Goal: Task Accomplishment & Management: Manage account settings

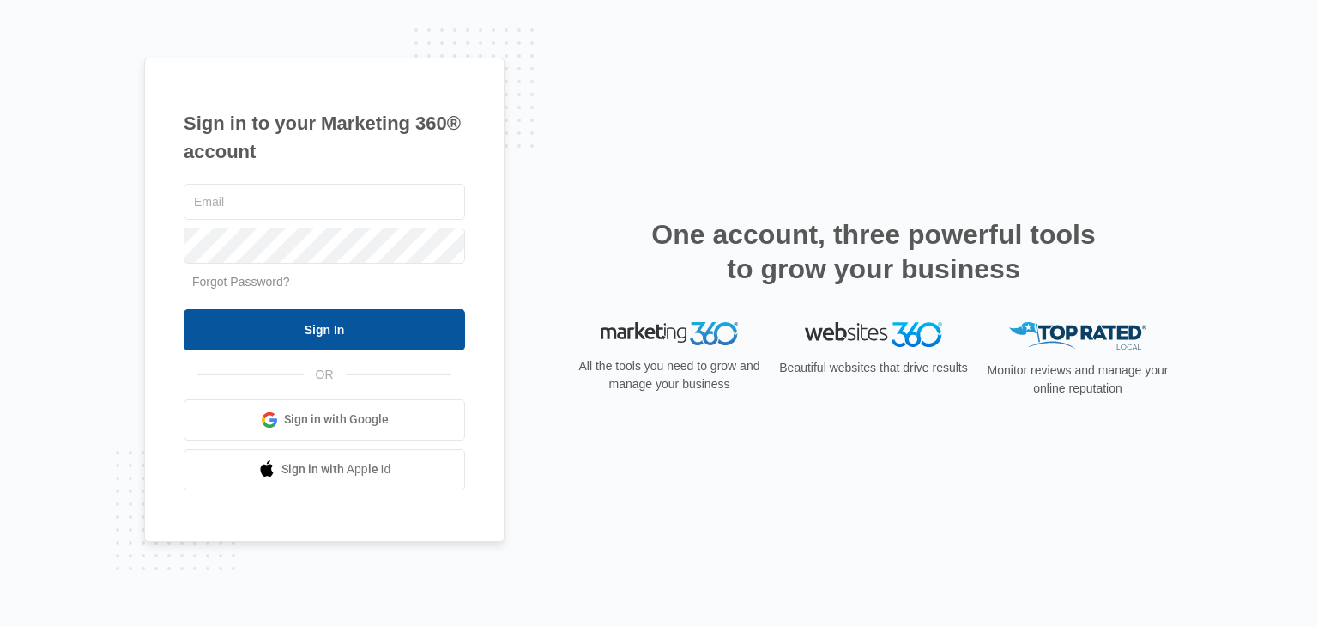
type input "[EMAIL_ADDRESS][DOMAIN_NAME]"
click at [295, 329] on input "Sign In" at bounding box center [325, 329] width 282 height 41
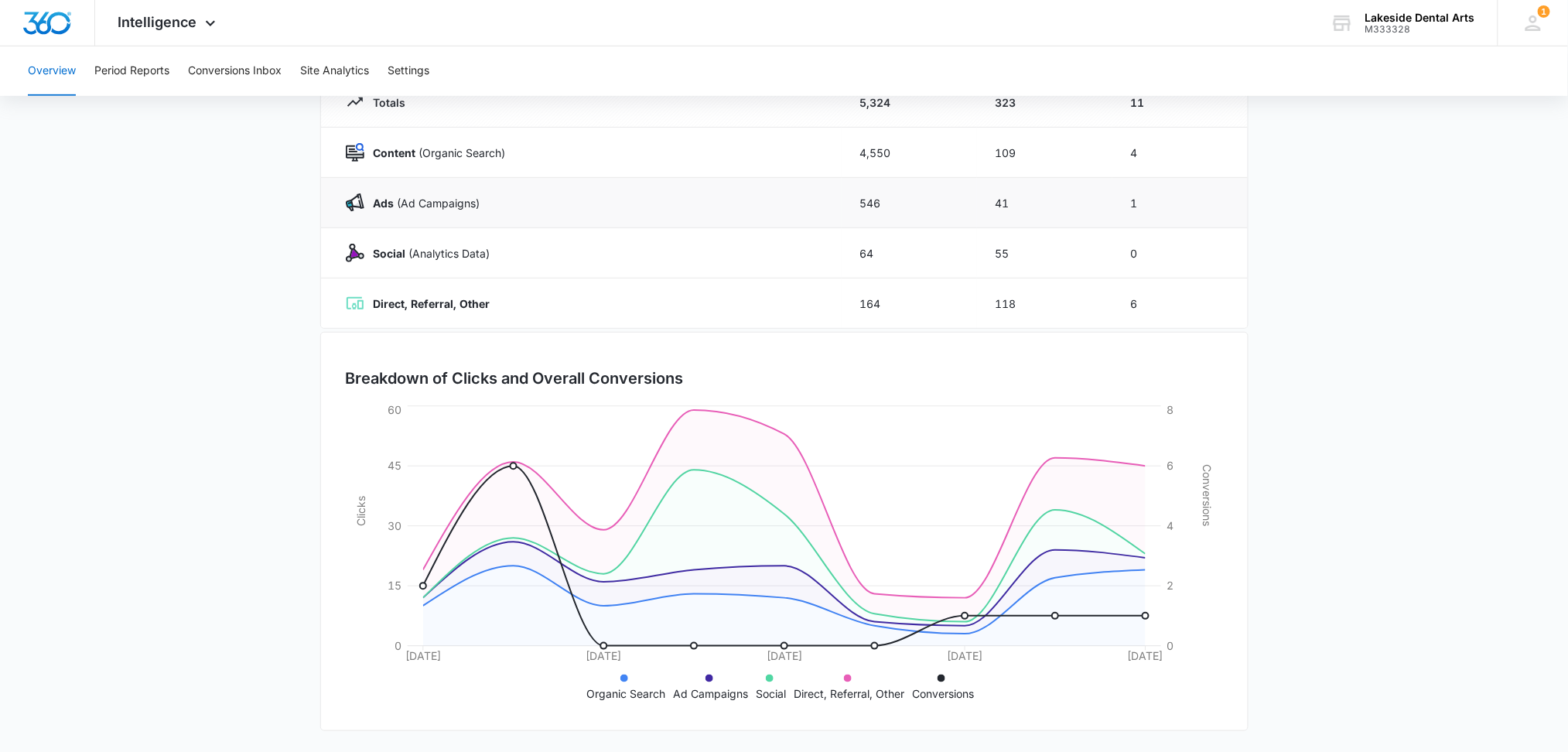
scroll to position [102, 0]
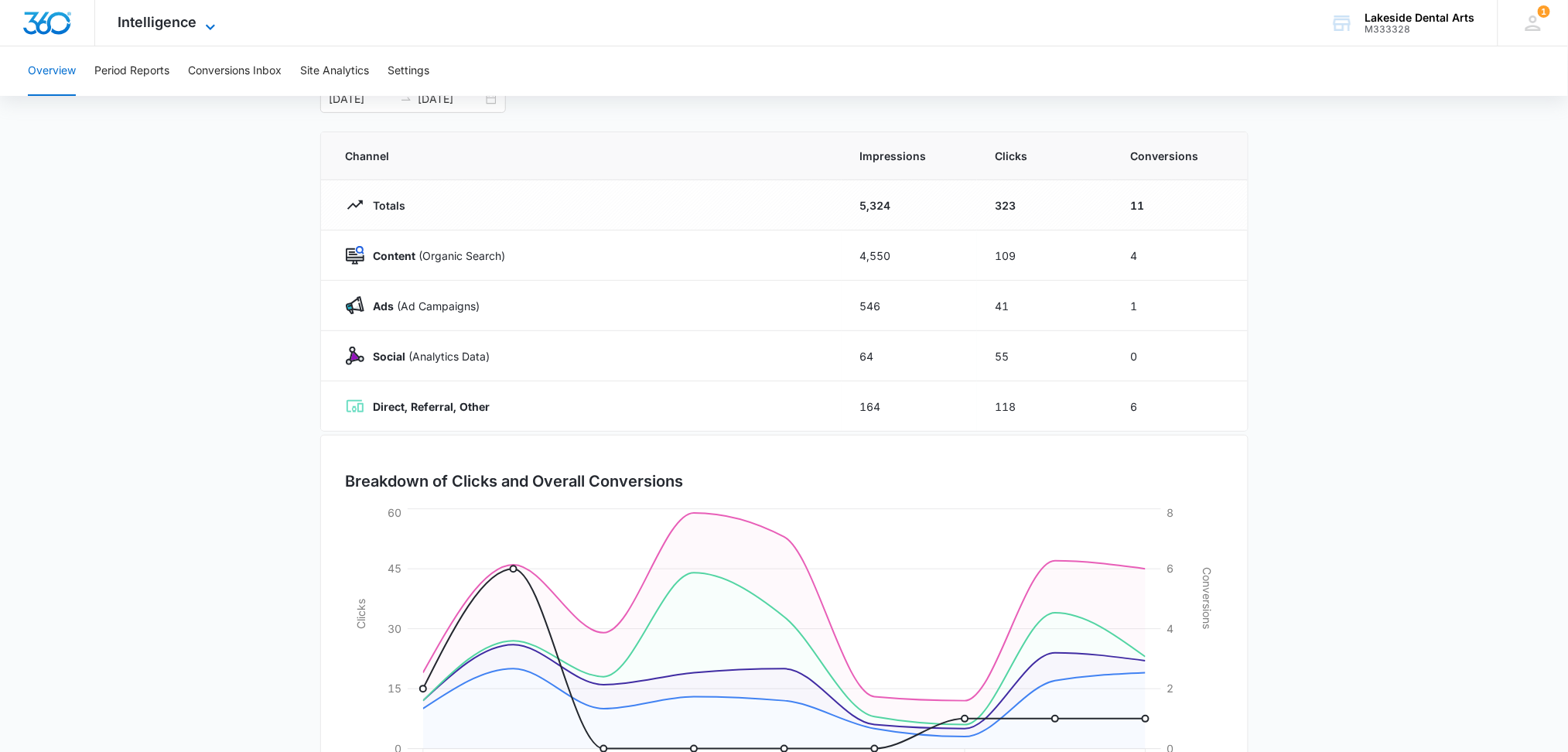
click at [207, 22] on icon at bounding box center [210, 27] width 19 height 19
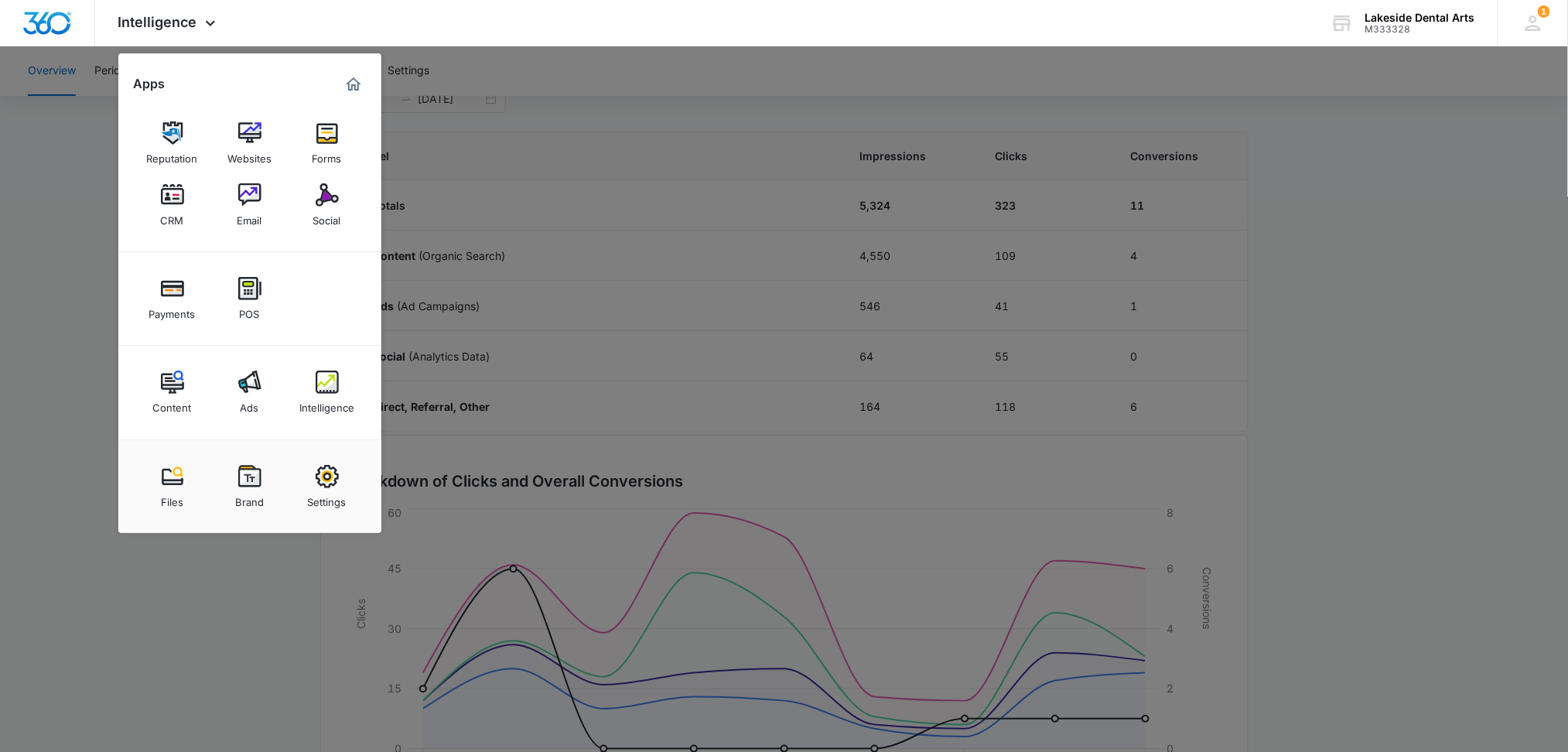
click at [323, 205] on img at bounding box center [327, 195] width 23 height 23
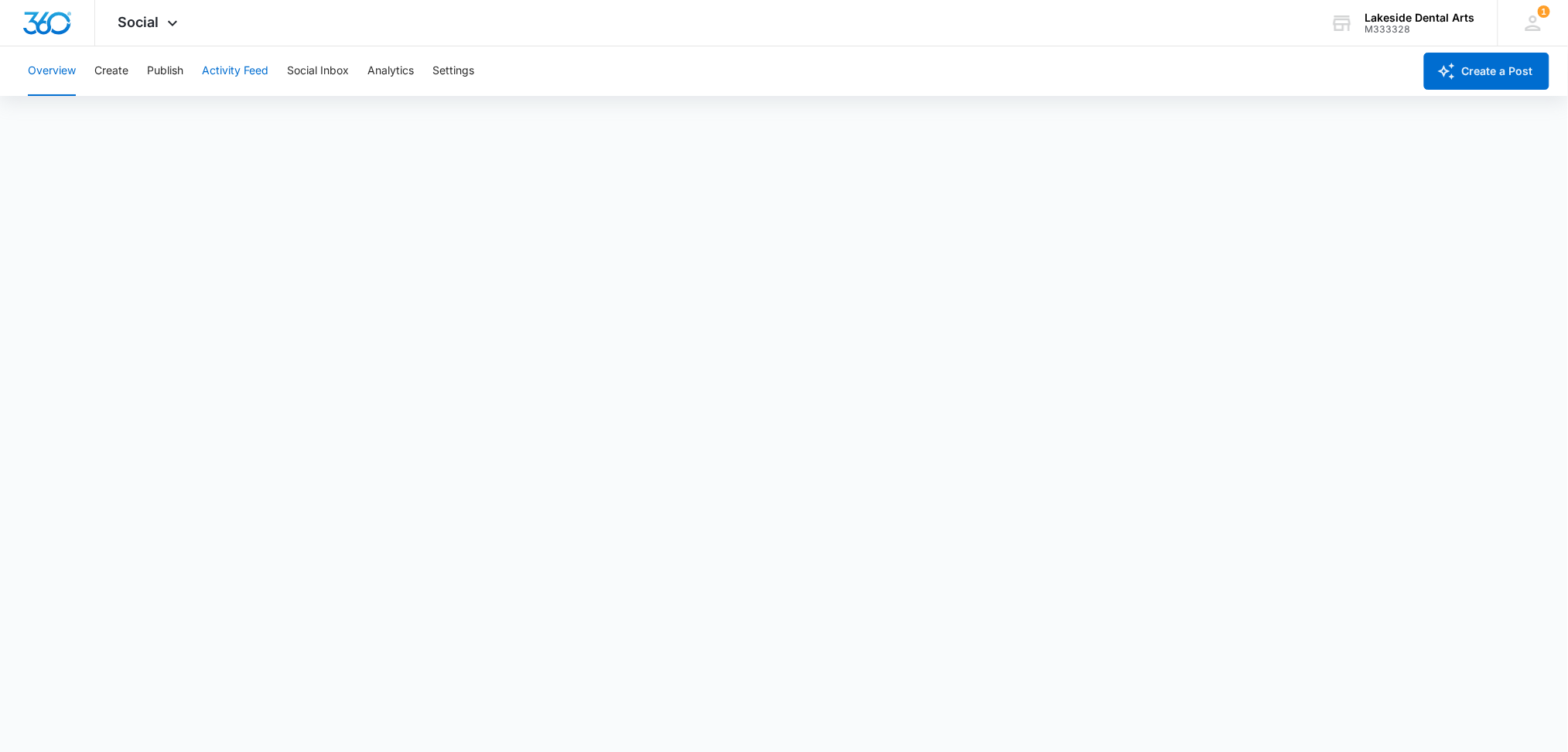
scroll to position [5, 0]
click at [45, 69] on button "Overview" at bounding box center [51, 70] width 48 height 50
click at [161, 71] on button "Publish" at bounding box center [165, 70] width 36 height 50
click at [170, 20] on icon at bounding box center [172, 27] width 19 height 19
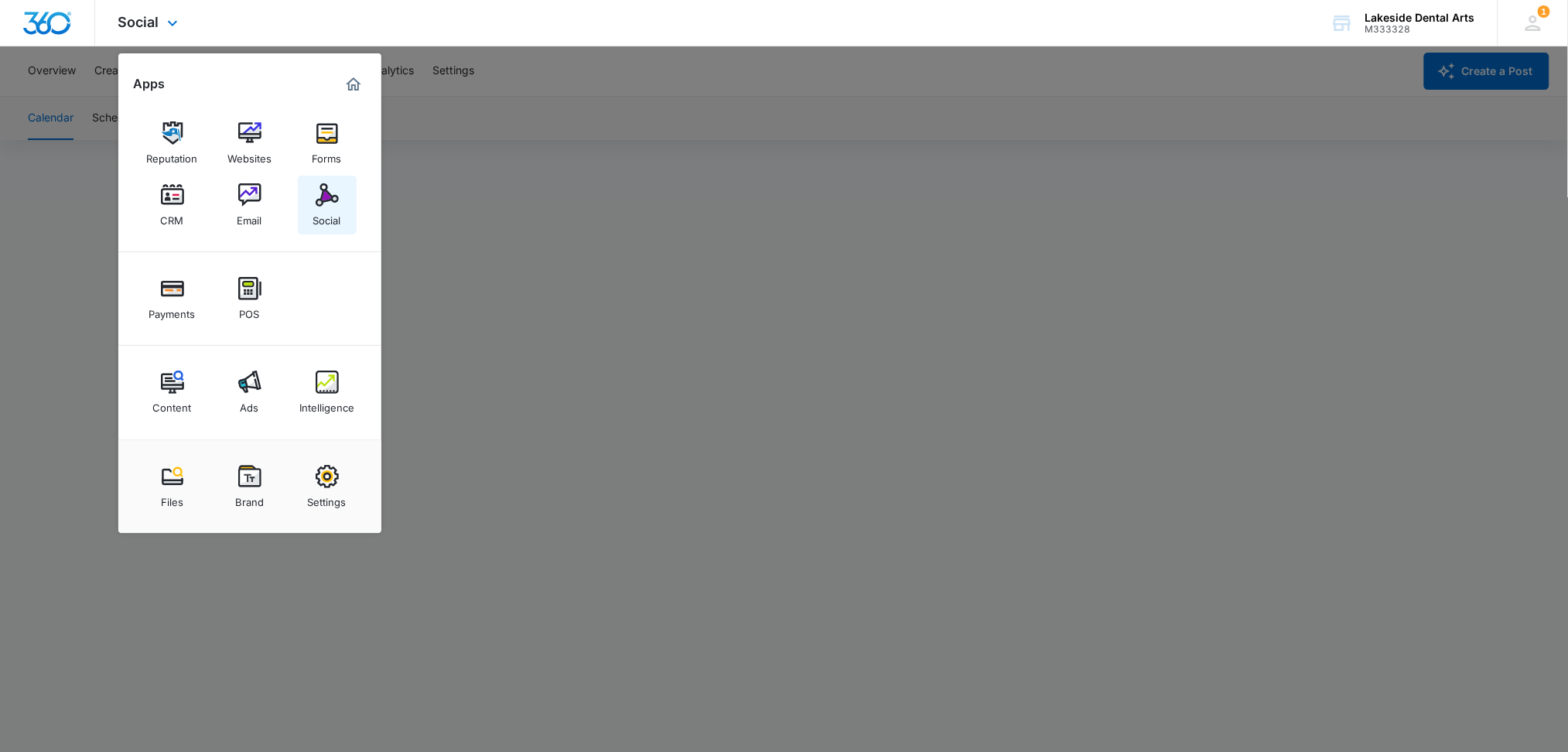
click at [327, 209] on div "Social" at bounding box center [327, 216] width 28 height 20
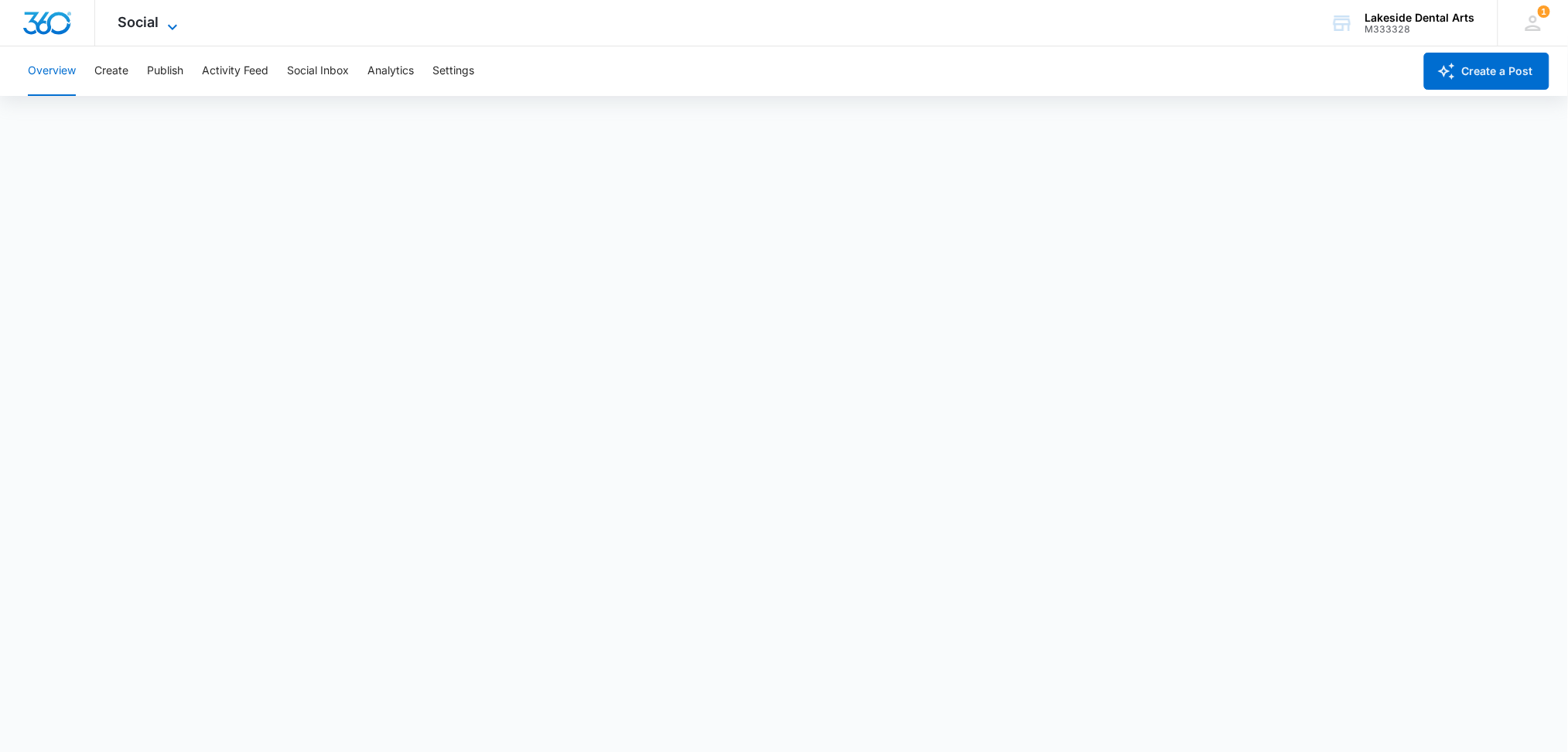
click at [164, 24] on icon at bounding box center [172, 27] width 19 height 19
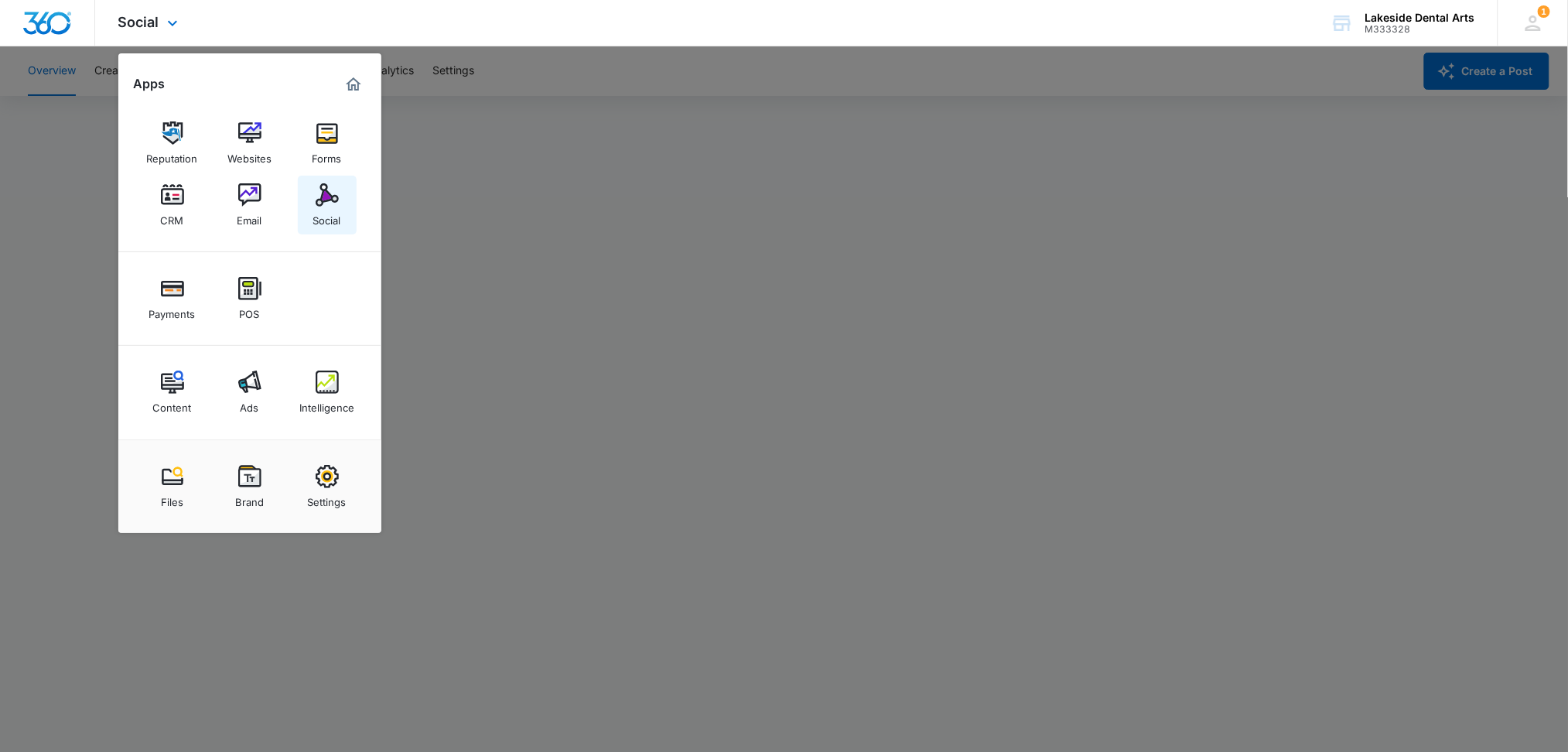
click at [322, 197] on img at bounding box center [327, 195] width 23 height 23
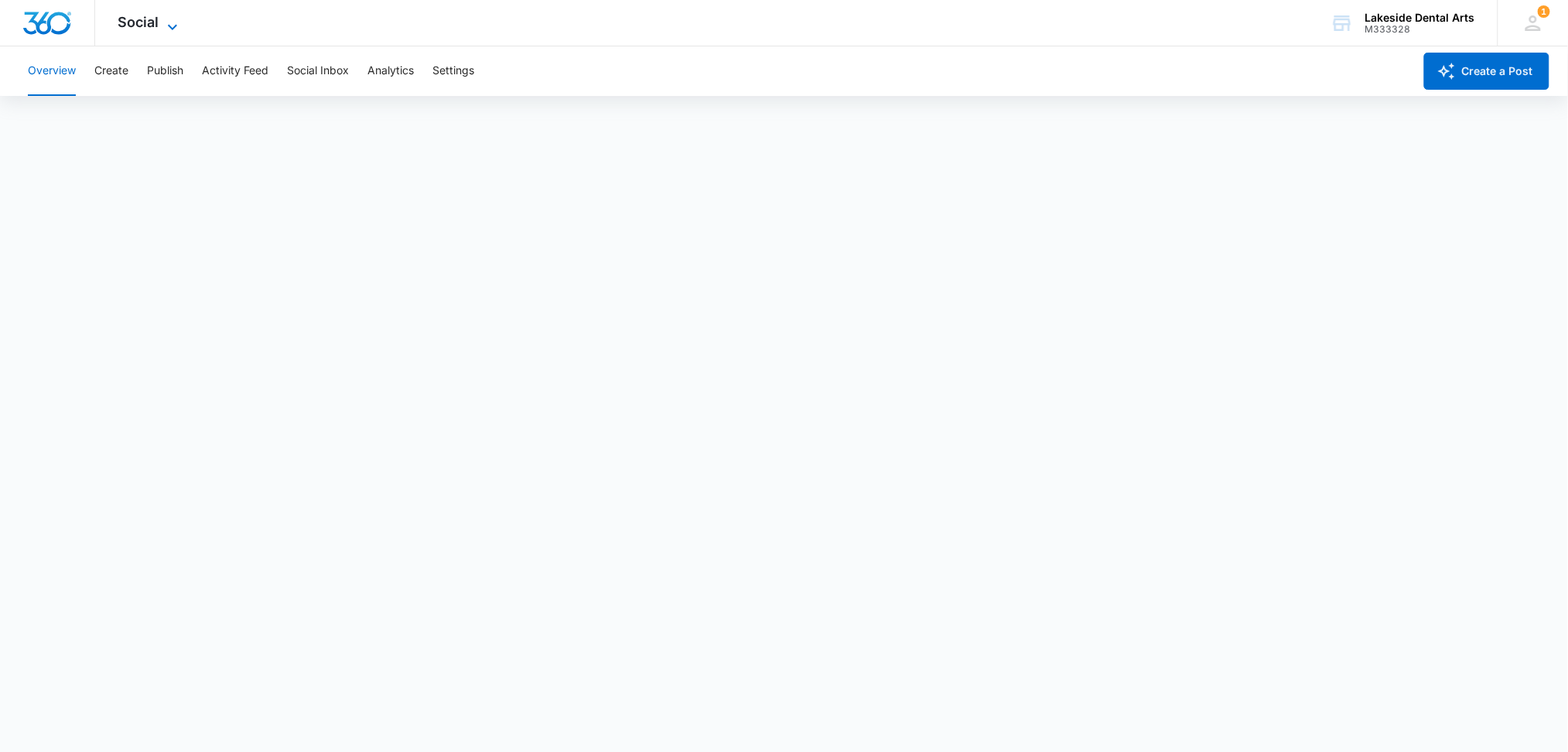
click at [141, 19] on span "Social" at bounding box center [138, 22] width 41 height 16
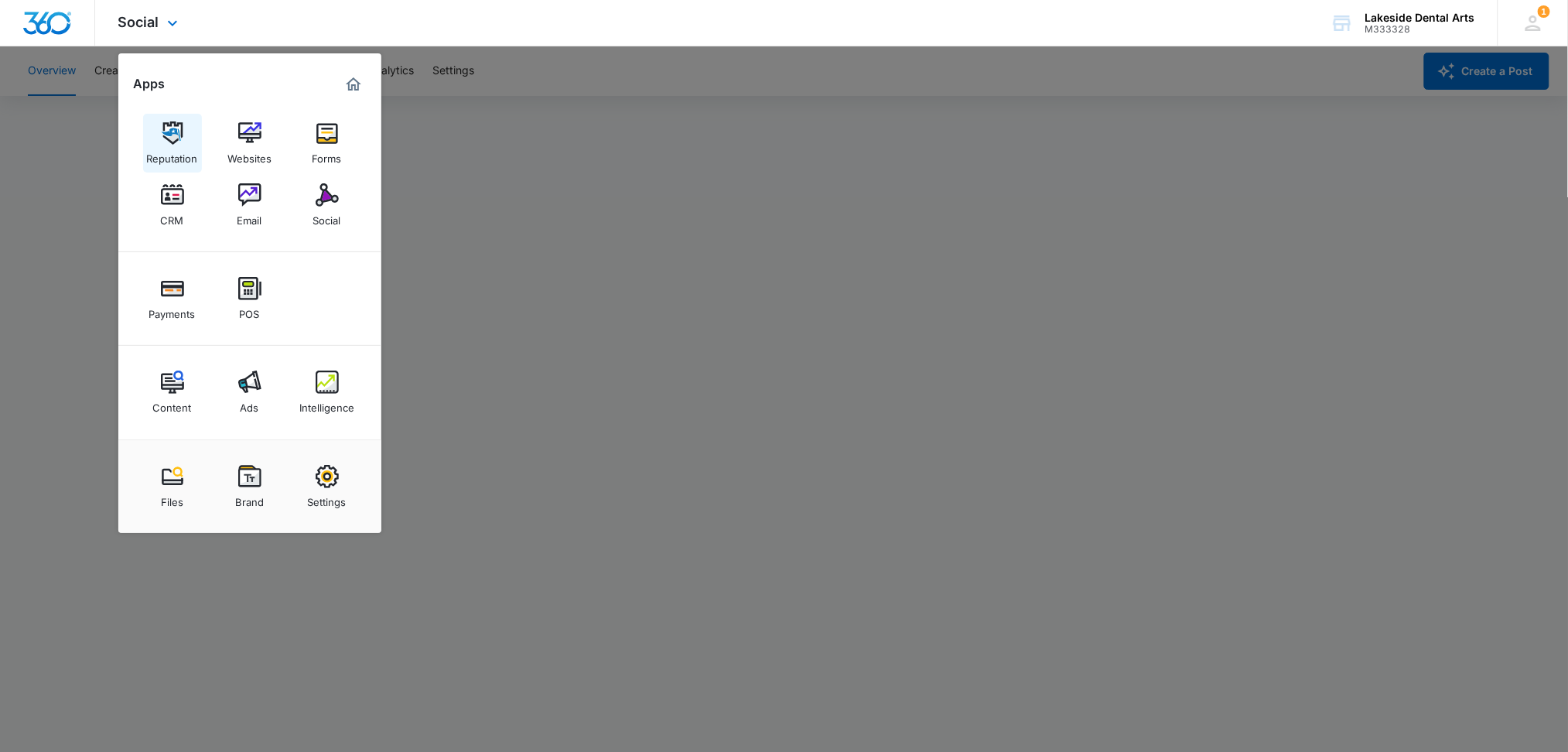
click at [169, 133] on img at bounding box center [173, 133] width 23 height 23
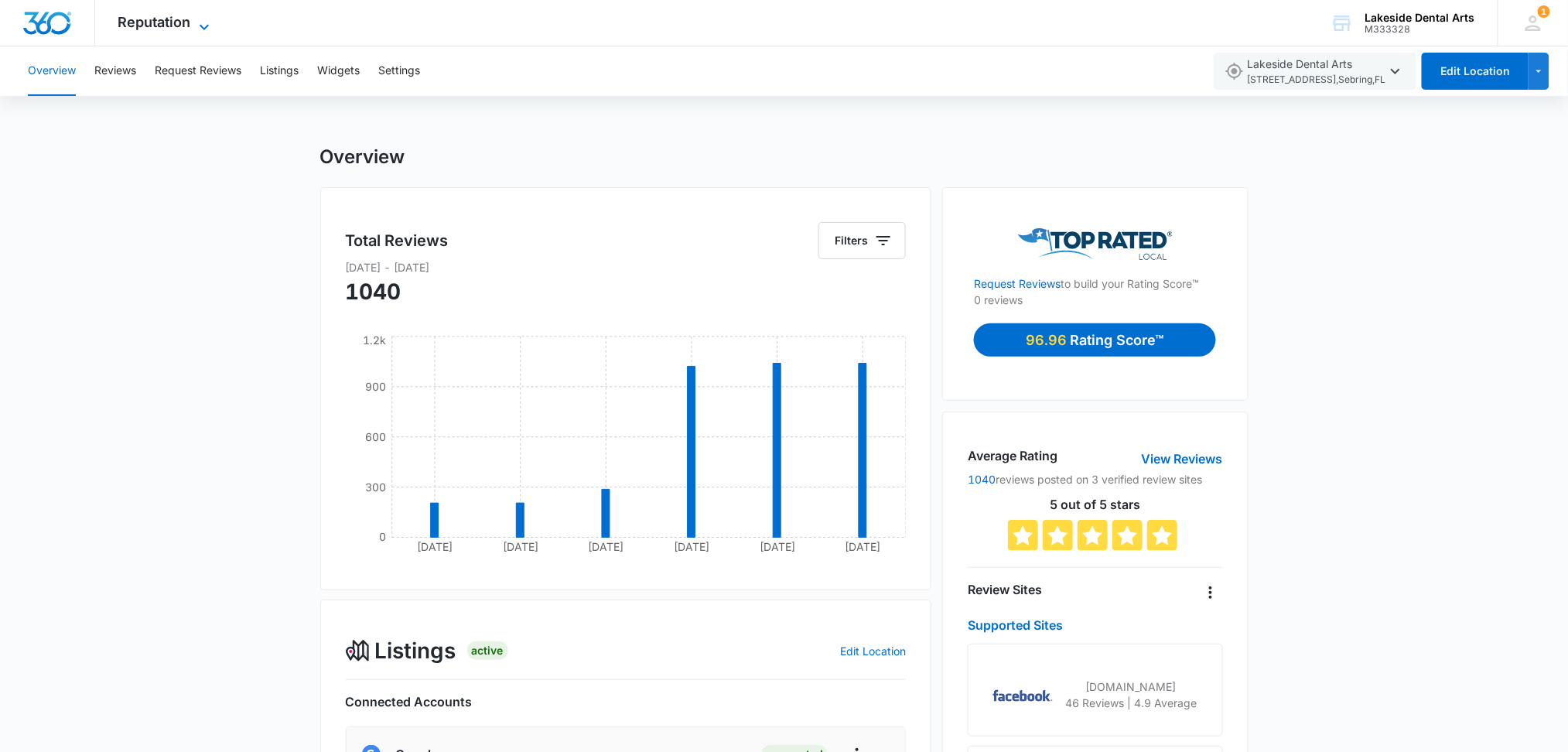
click at [201, 26] on icon at bounding box center [204, 27] width 9 height 5
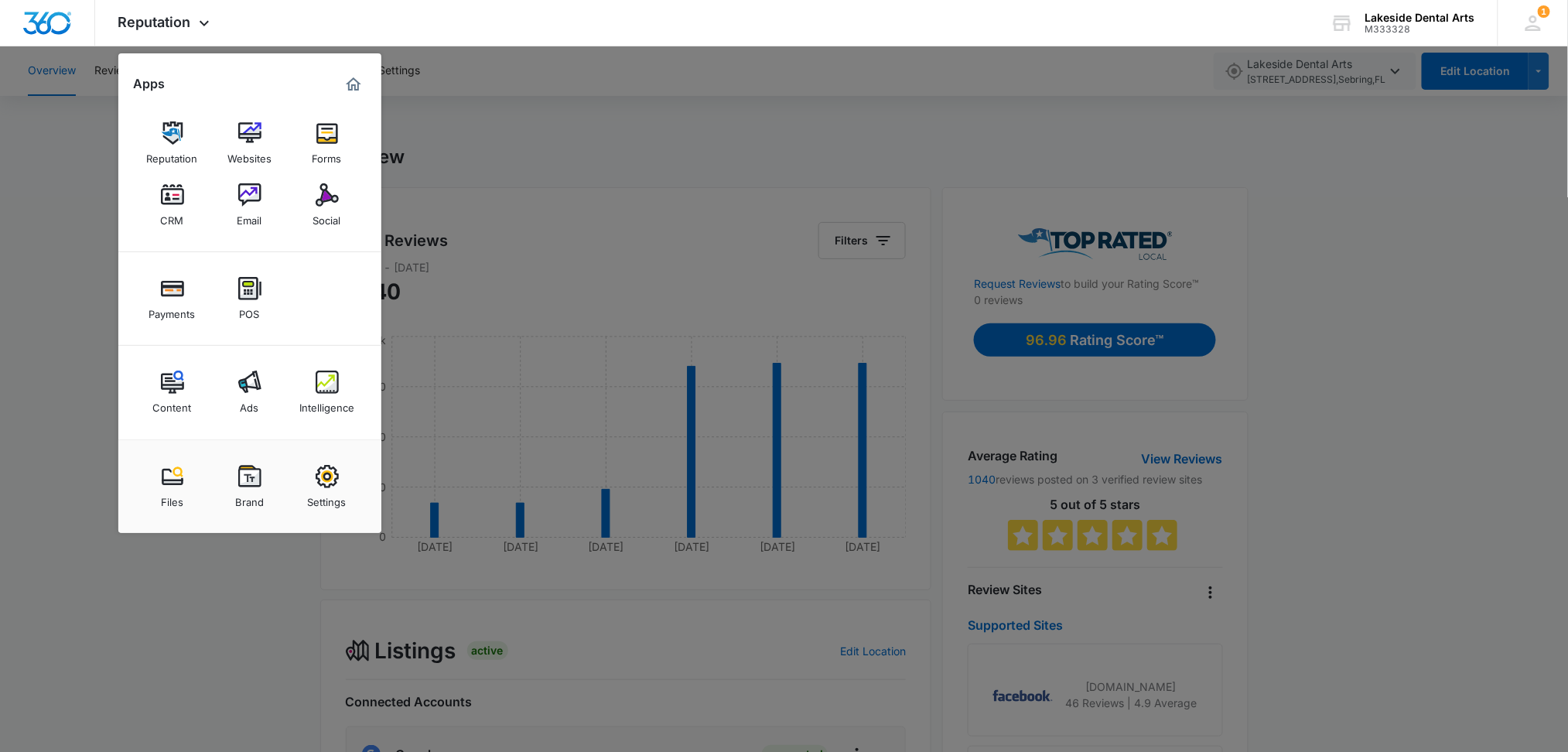
click at [326, 136] on img at bounding box center [327, 133] width 23 height 23
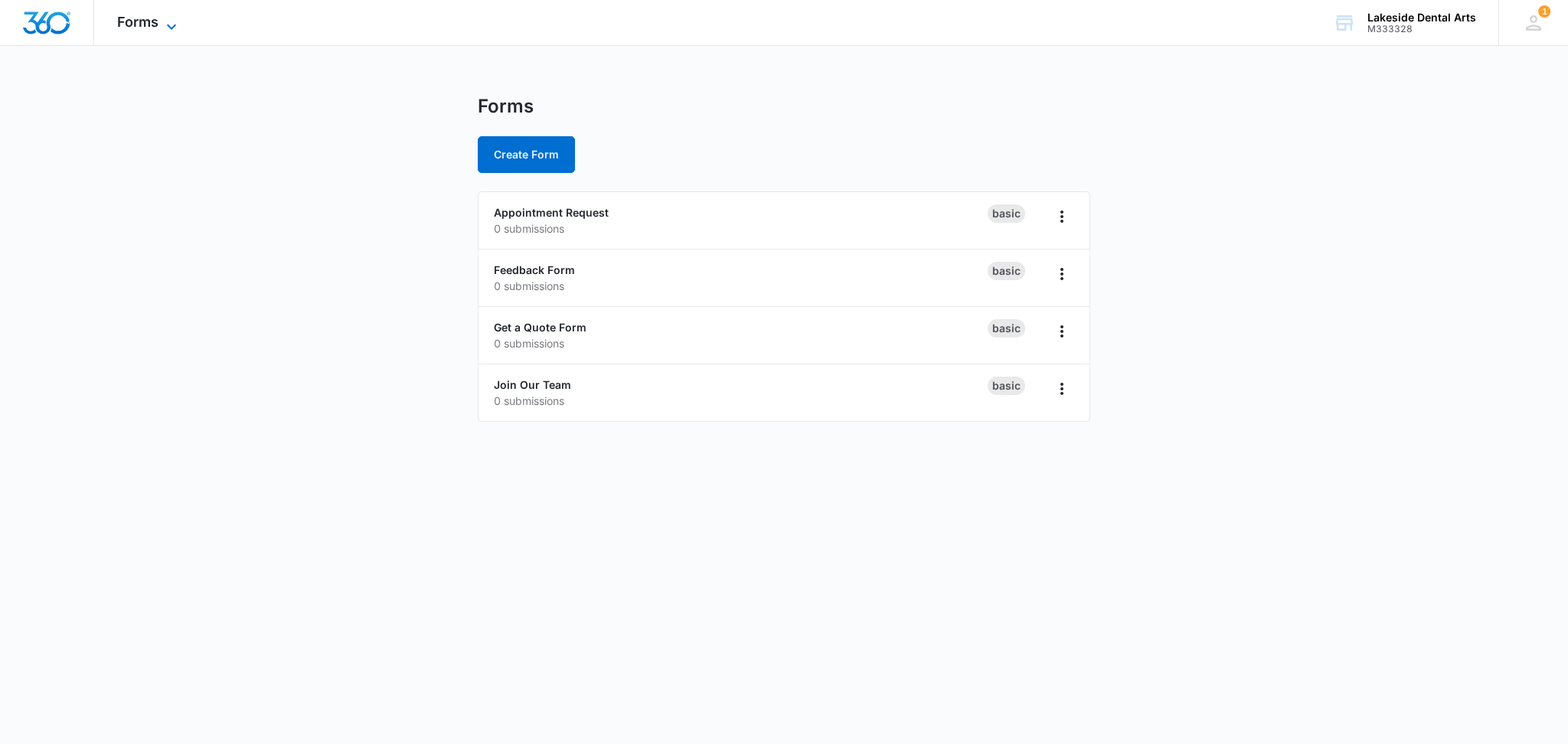
click at [162, 22] on icon at bounding box center [171, 27] width 19 height 19
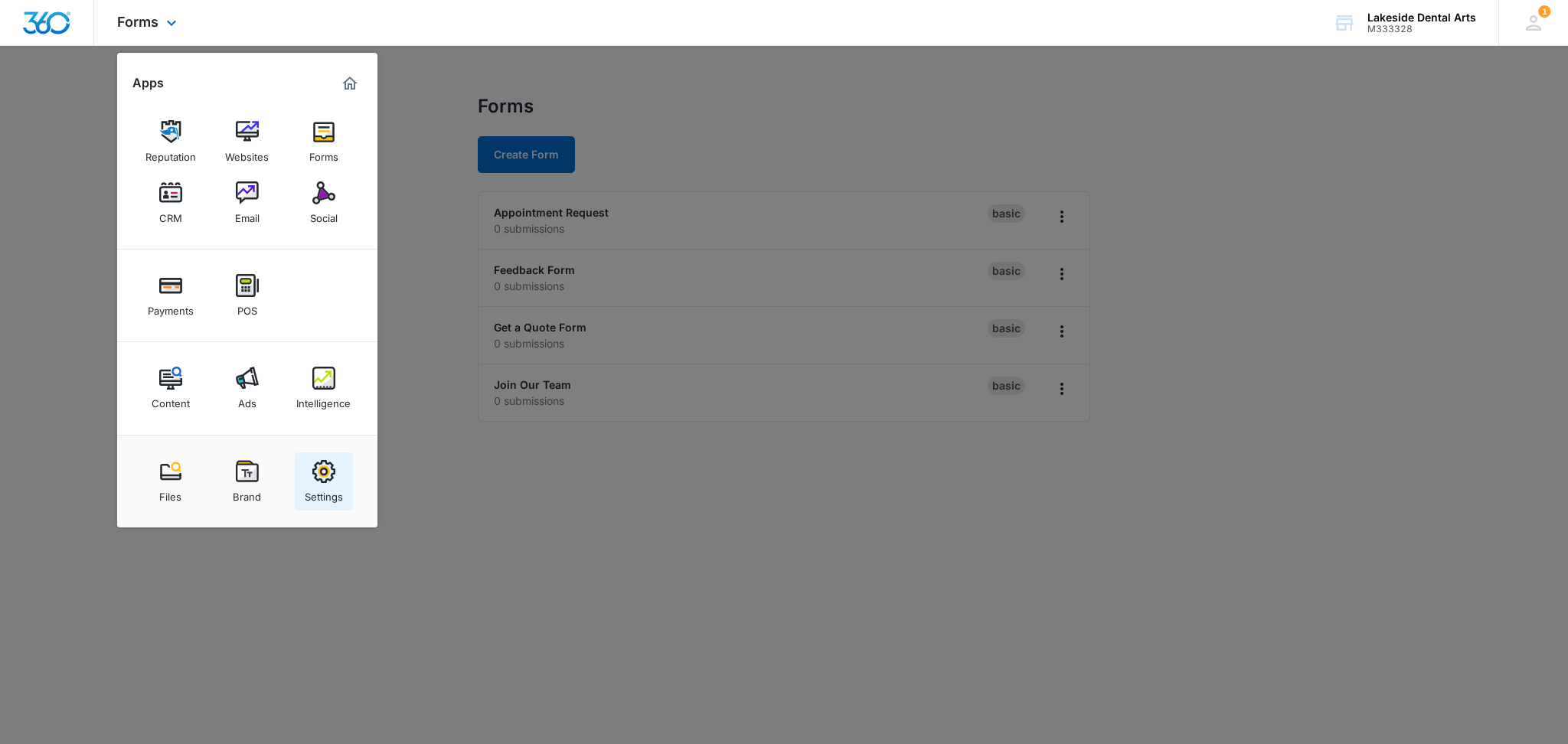
click at [318, 479] on img at bounding box center [324, 472] width 23 height 23
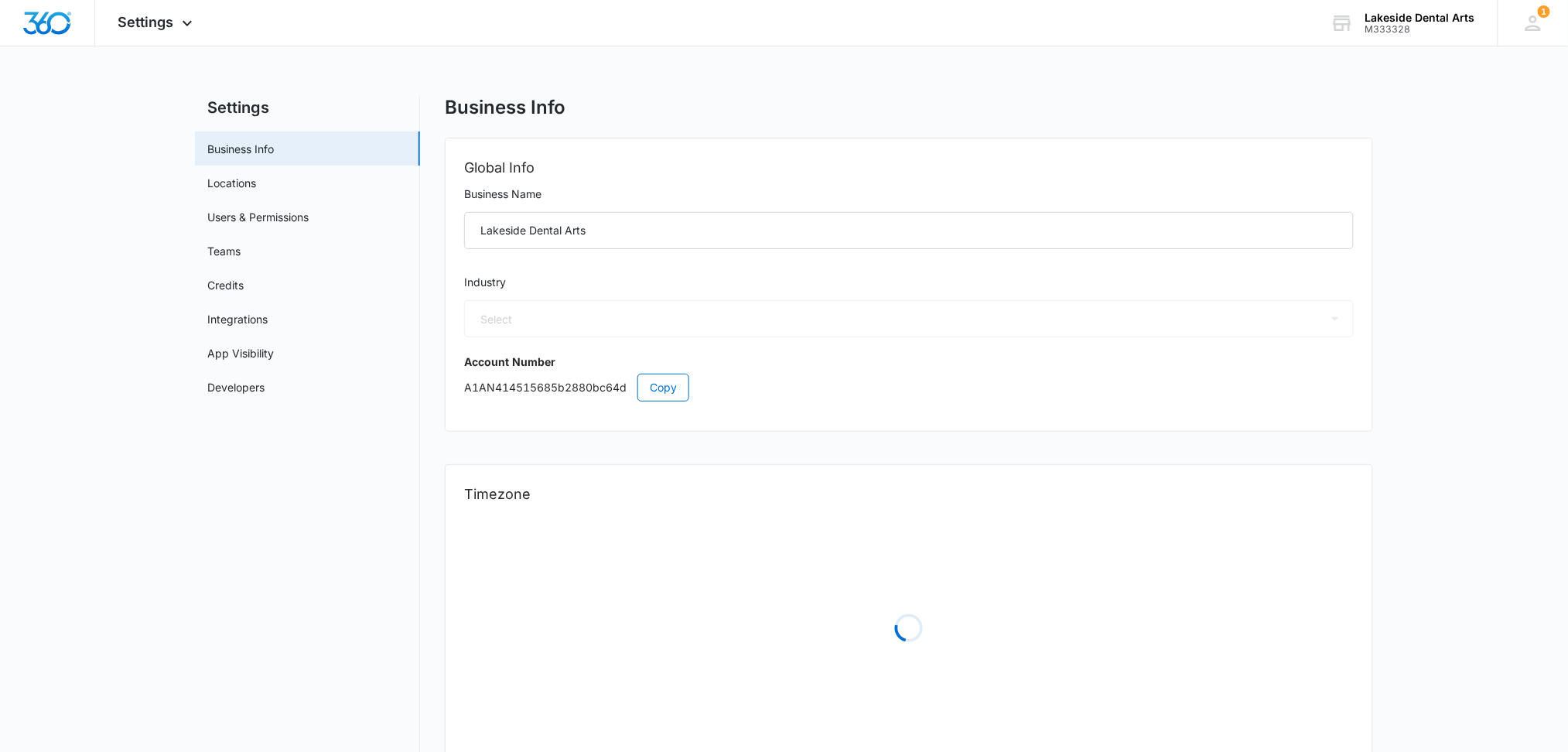
select select "15"
select select "US"
select select "America/New_York"
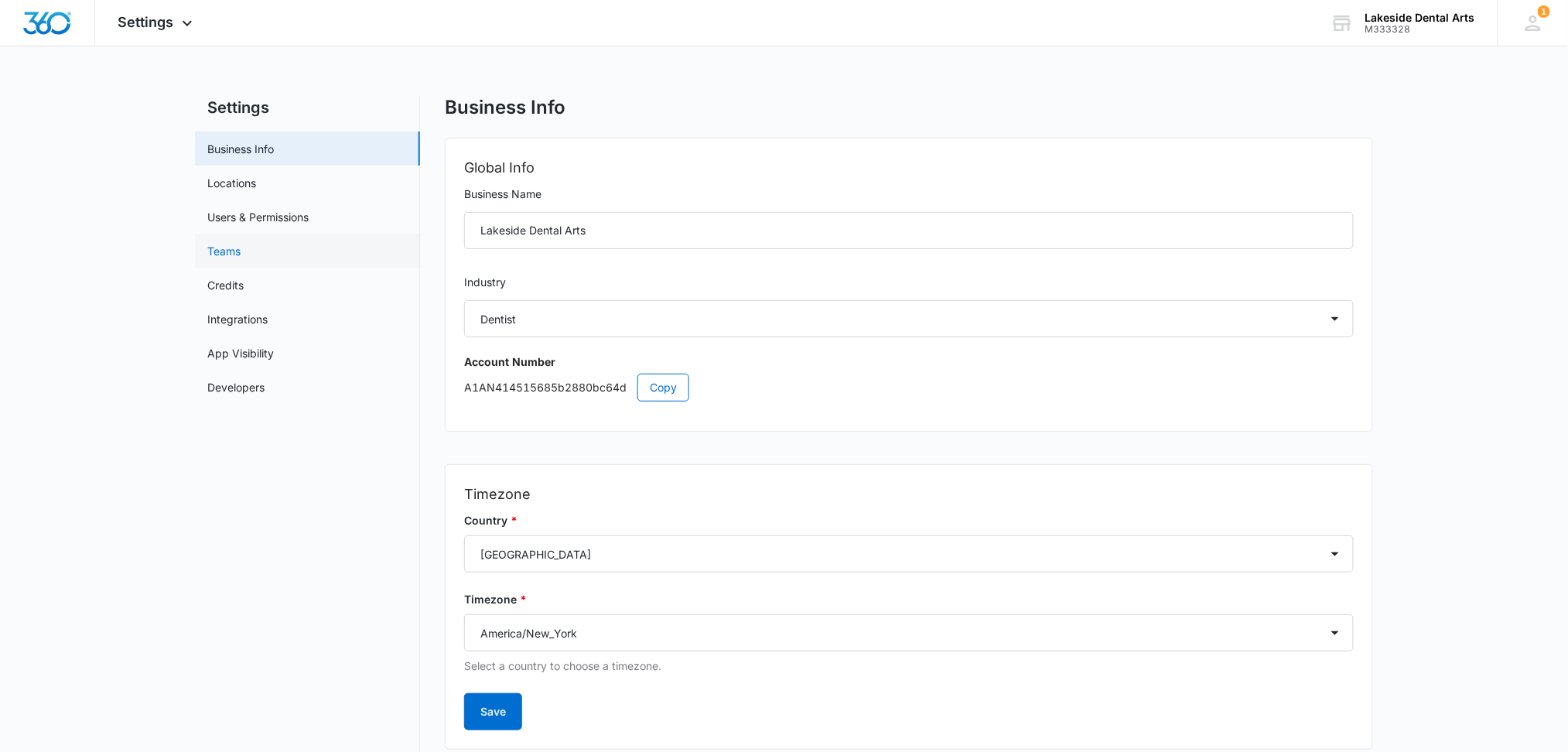
click at [227, 251] on link "Teams" at bounding box center [223, 252] width 33 height 16
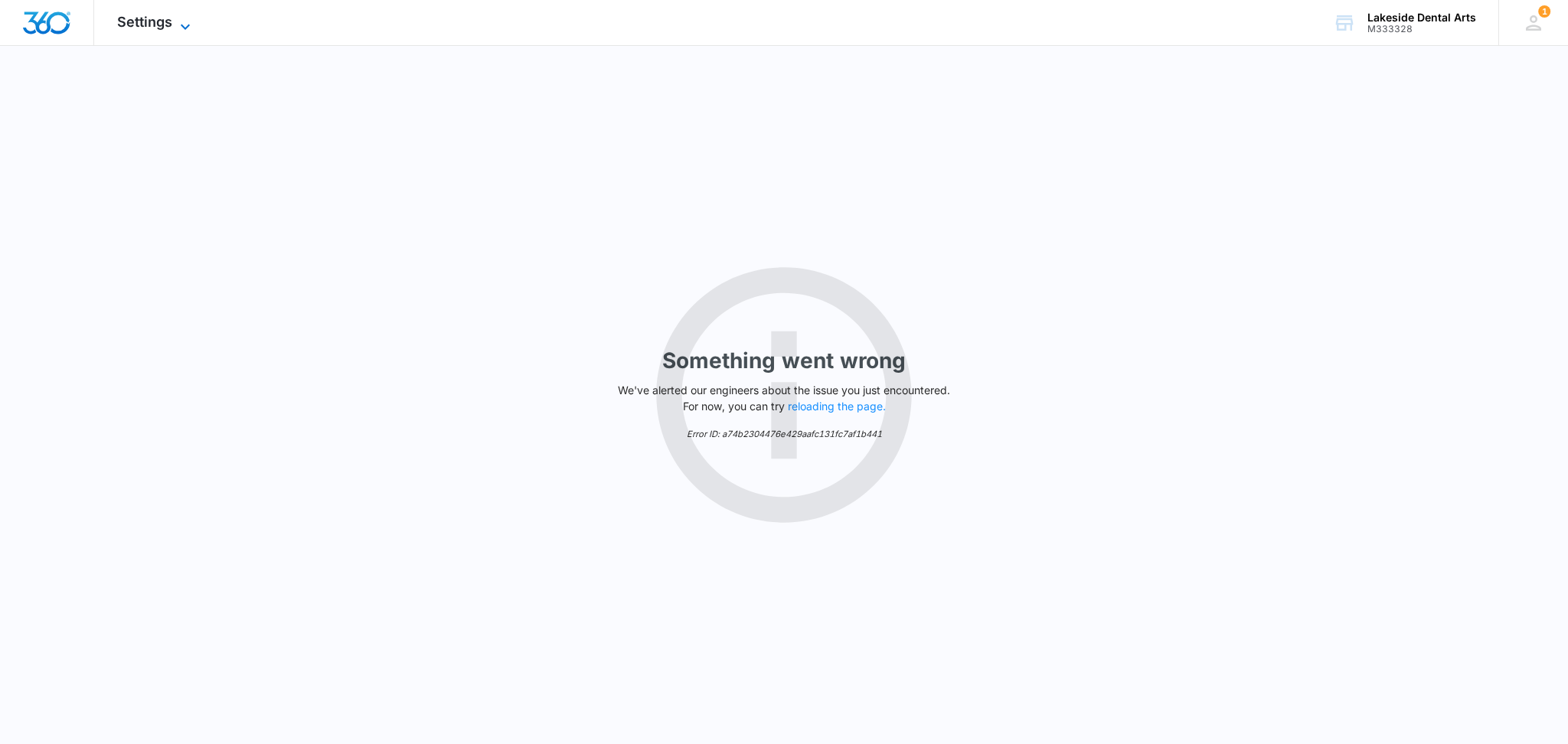
click at [180, 25] on icon at bounding box center [185, 27] width 19 height 19
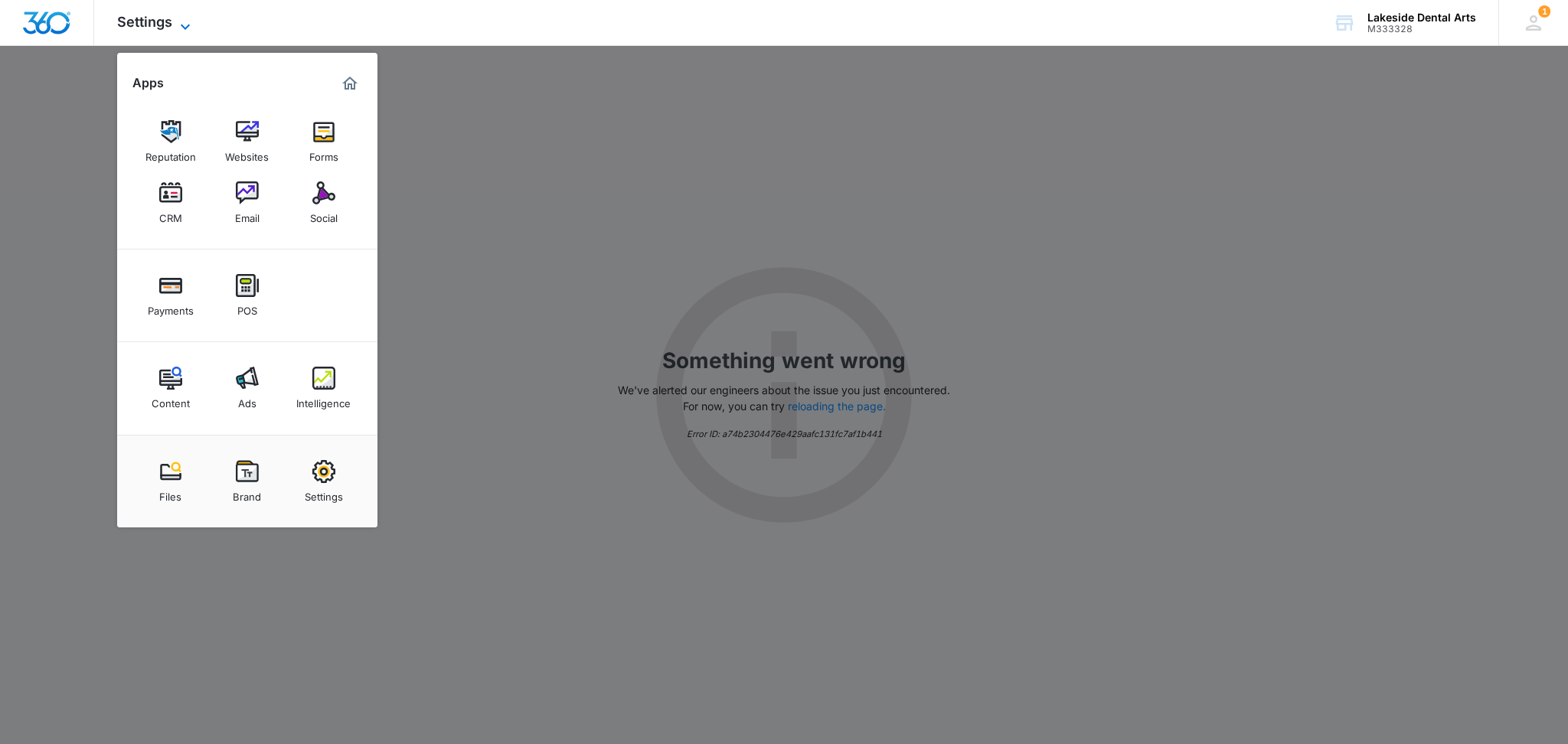
click at [144, 20] on span "Settings" at bounding box center [144, 21] width 55 height 16
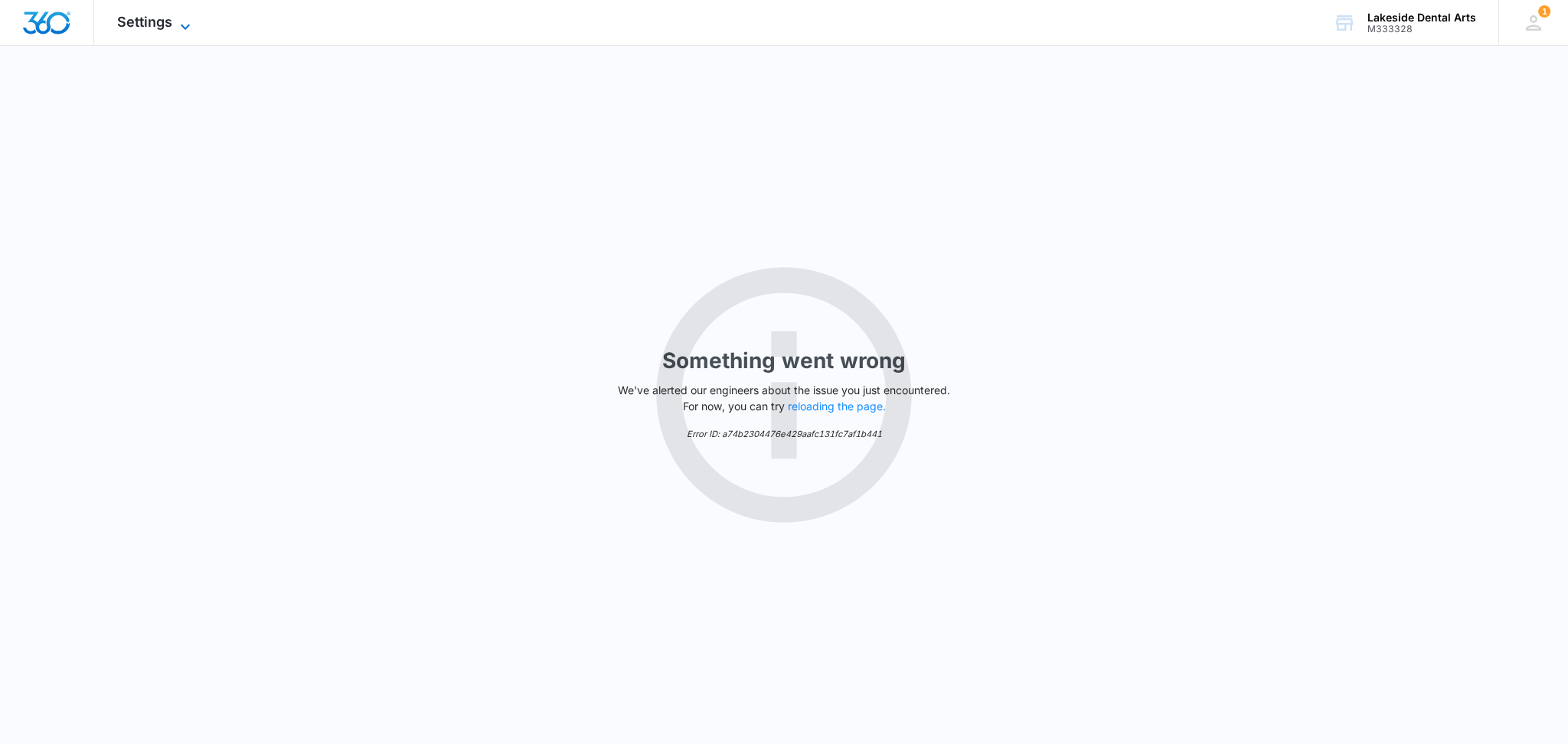
click at [144, 20] on span "Settings" at bounding box center [144, 21] width 55 height 16
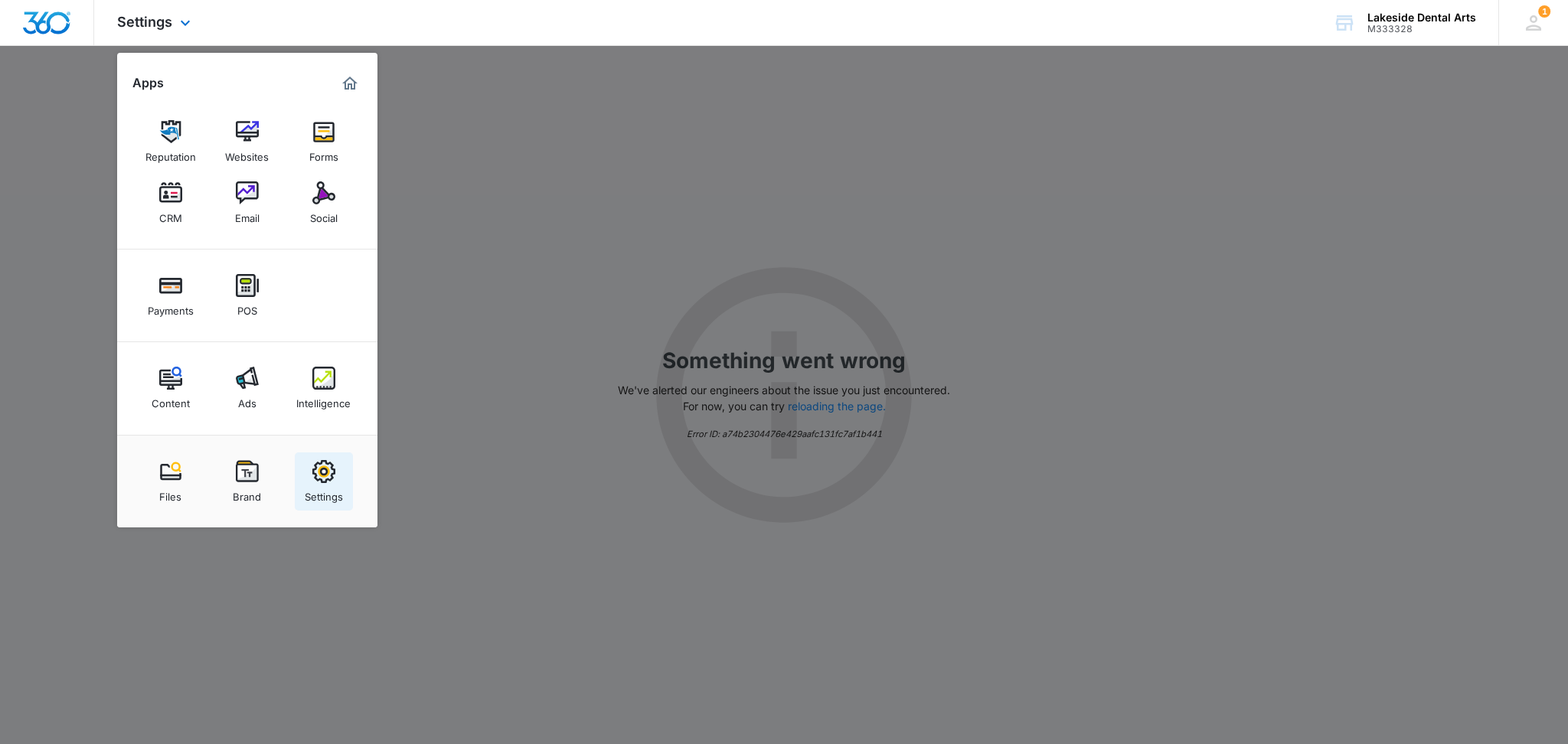
click at [321, 475] on img at bounding box center [324, 472] width 23 height 23
select select "15"
select select "US"
select select "America/New_York"
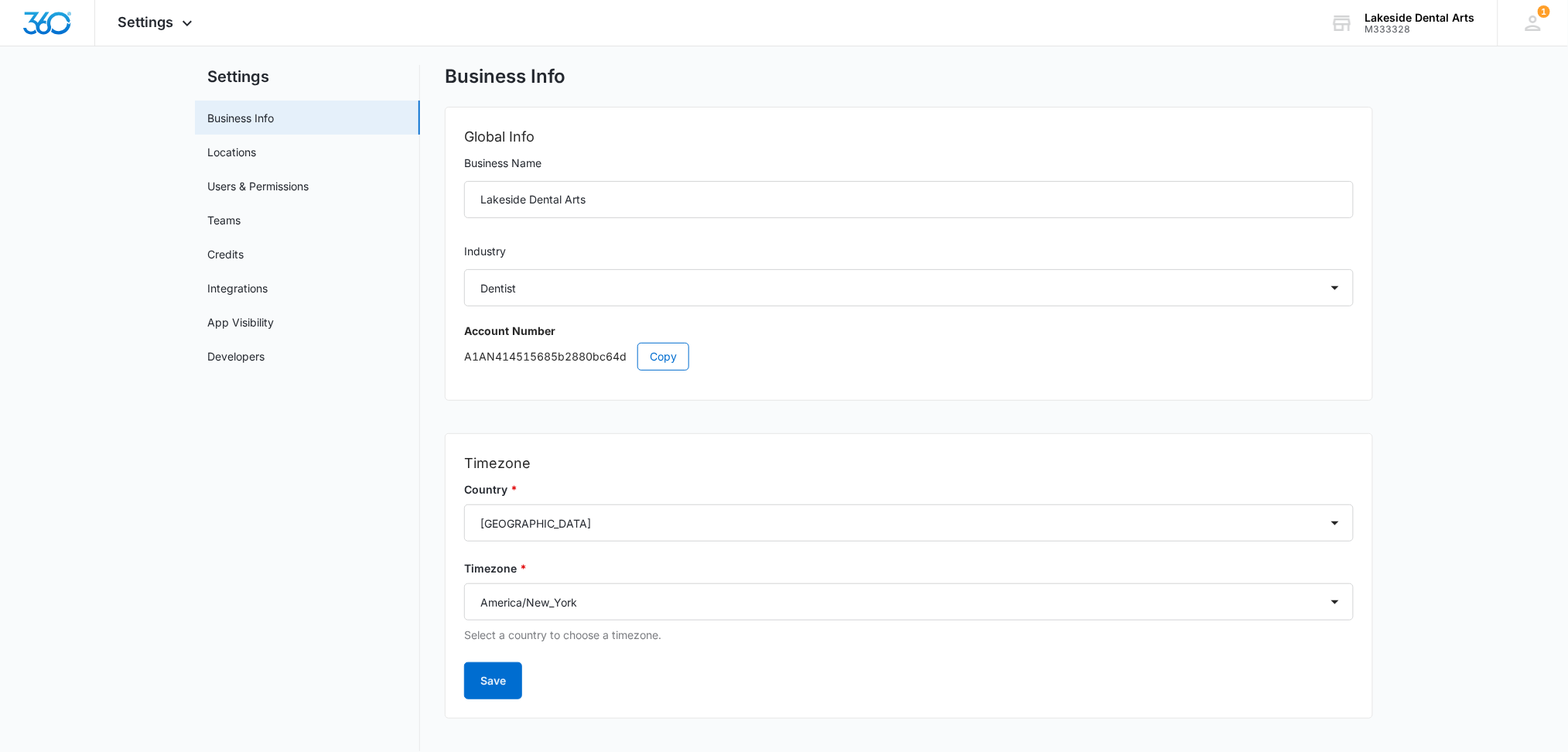
scroll to position [48, 0]
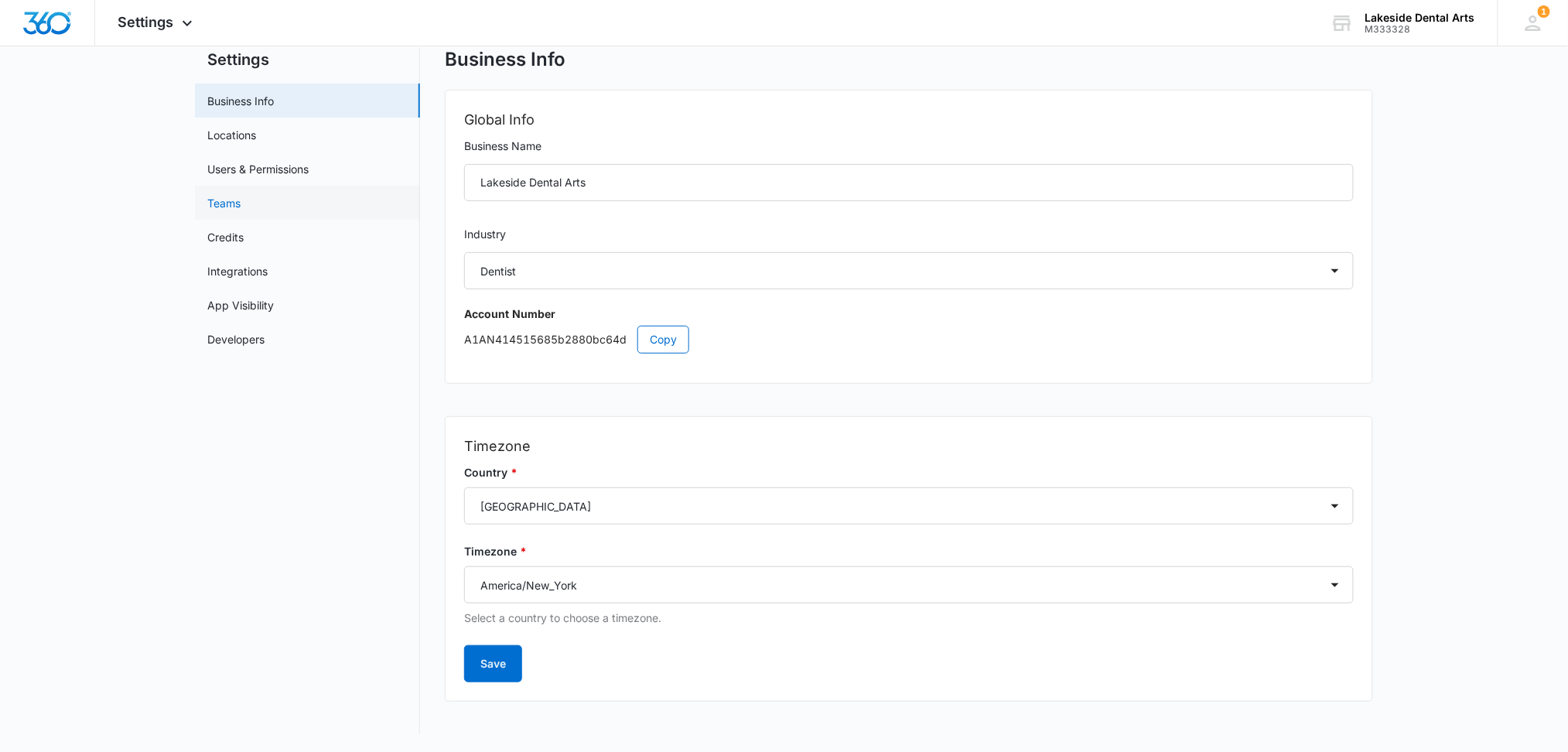
click at [223, 201] on link "Teams" at bounding box center [223, 203] width 33 height 16
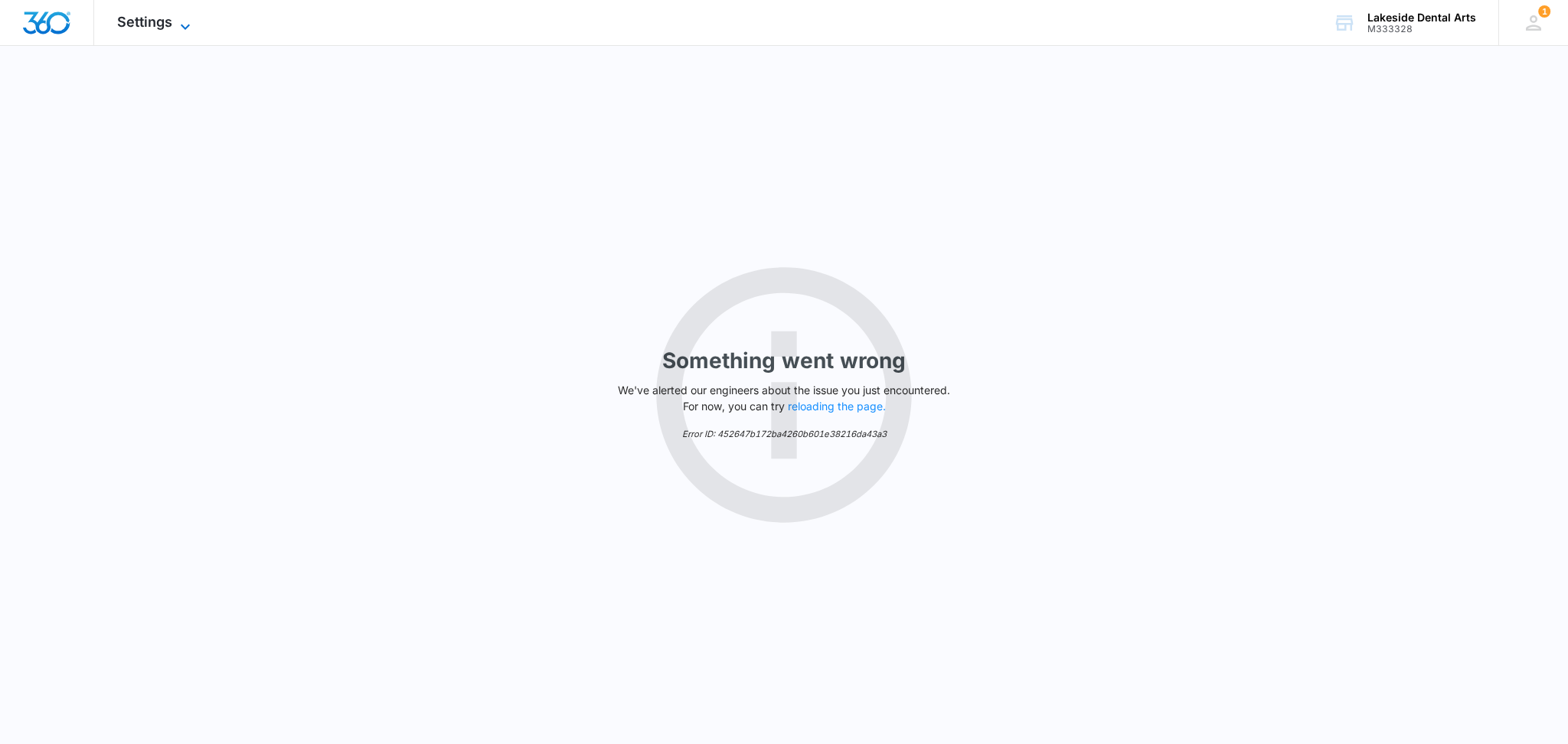
click at [188, 19] on icon at bounding box center [185, 27] width 19 height 19
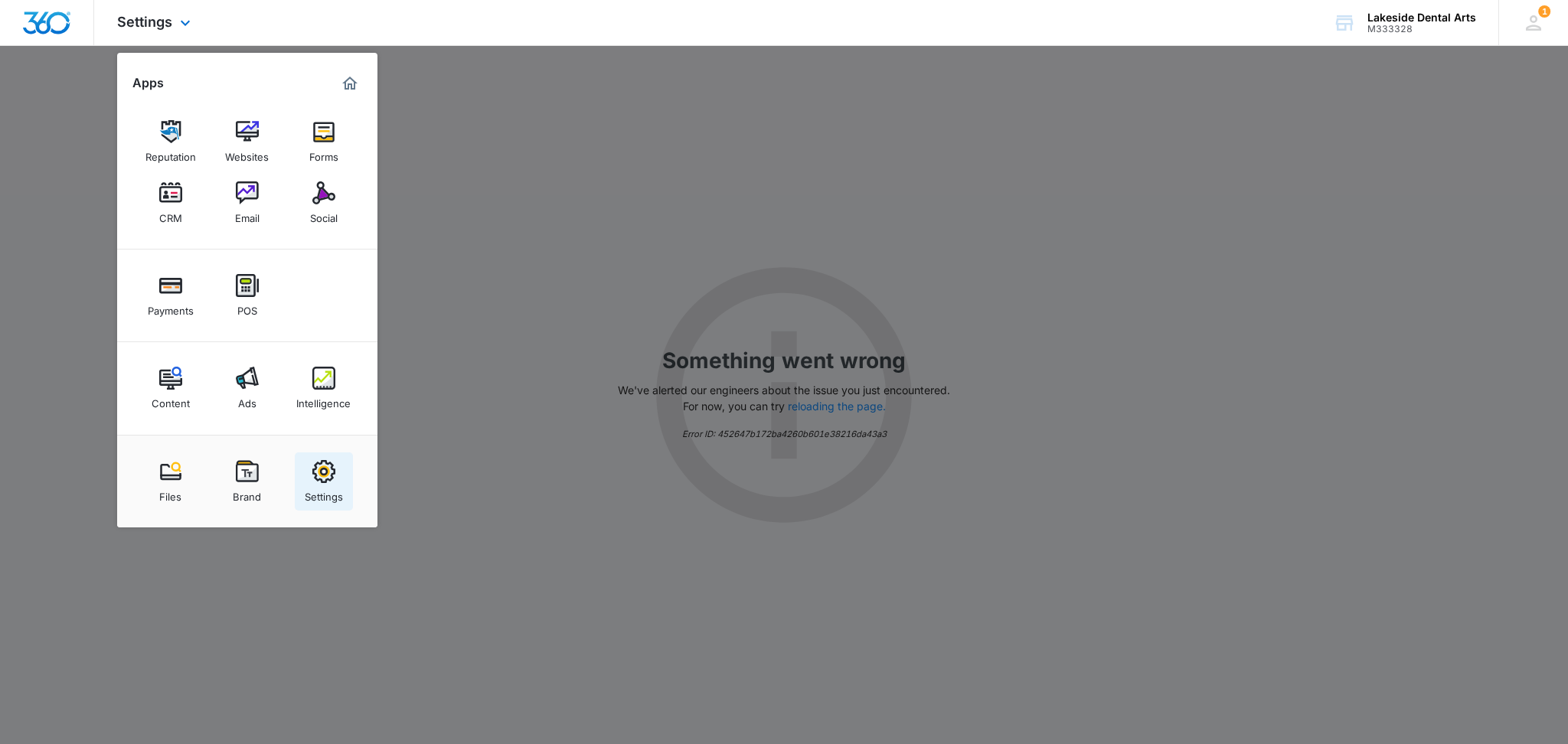
click at [323, 472] on img at bounding box center [324, 472] width 23 height 23
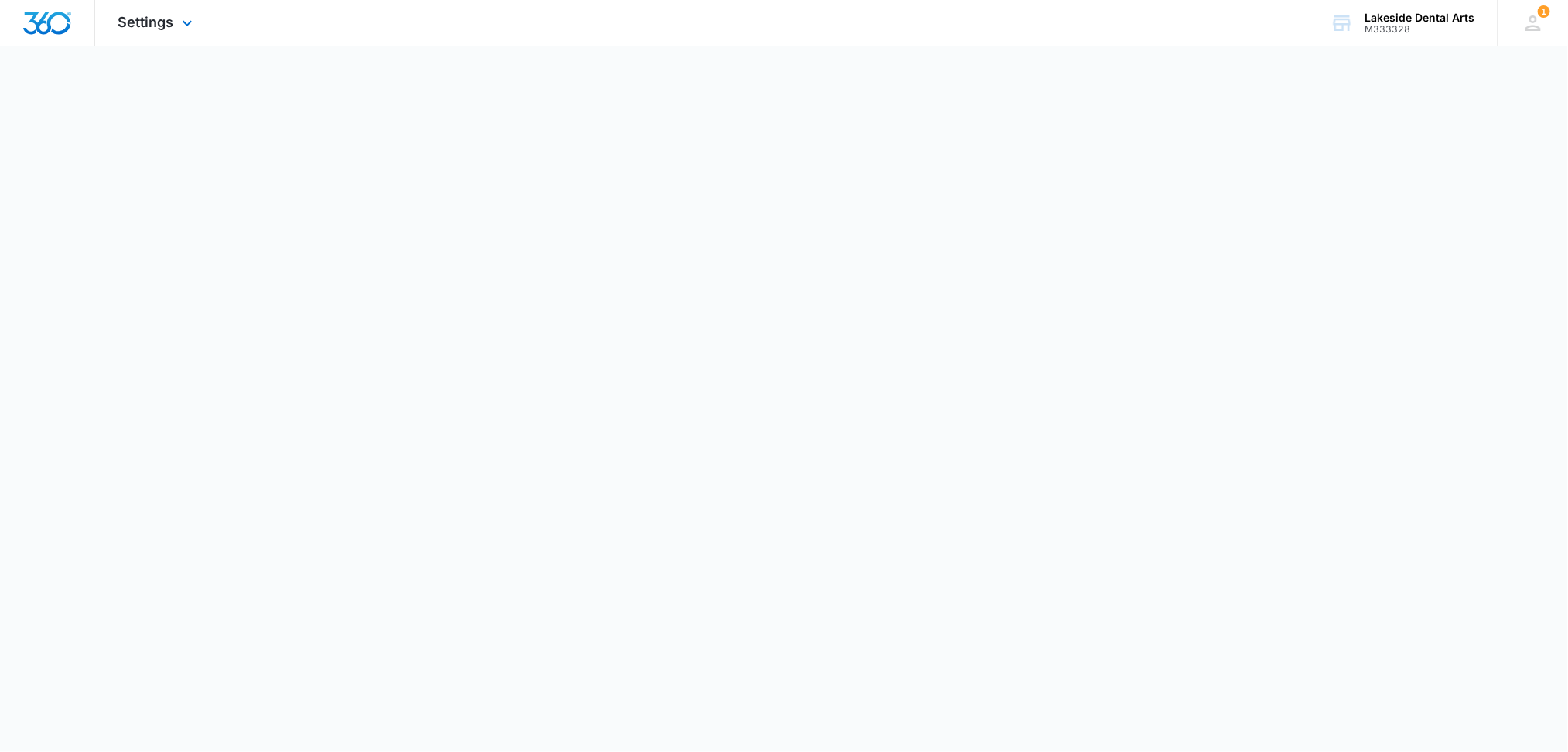
select select "15"
select select "US"
select select "America/New_York"
